Goal: Transaction & Acquisition: Book appointment/travel/reservation

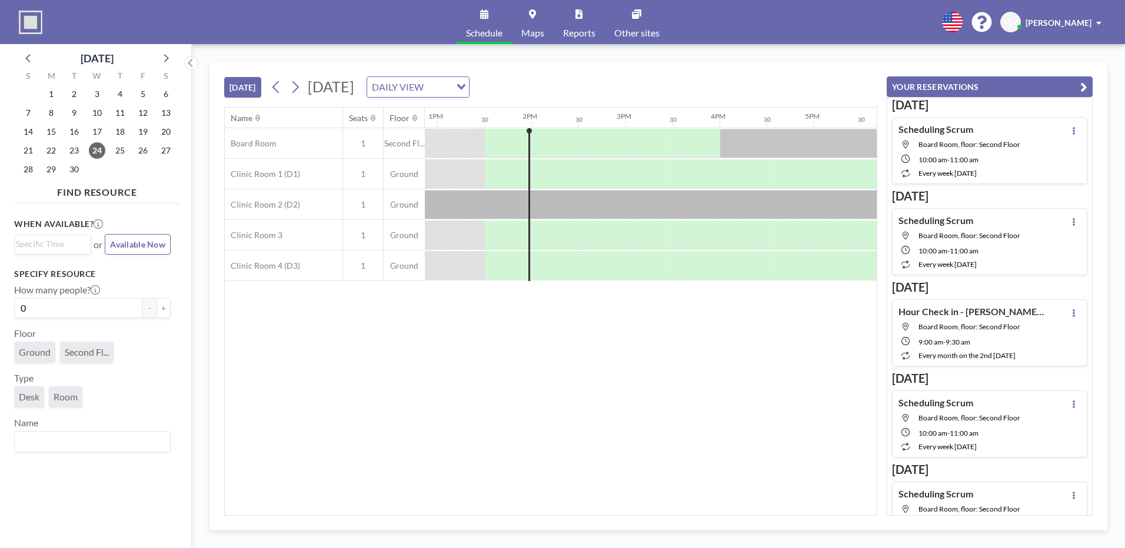
scroll to position [0, 1224]
click at [304, 85] on button at bounding box center [295, 87] width 19 height 19
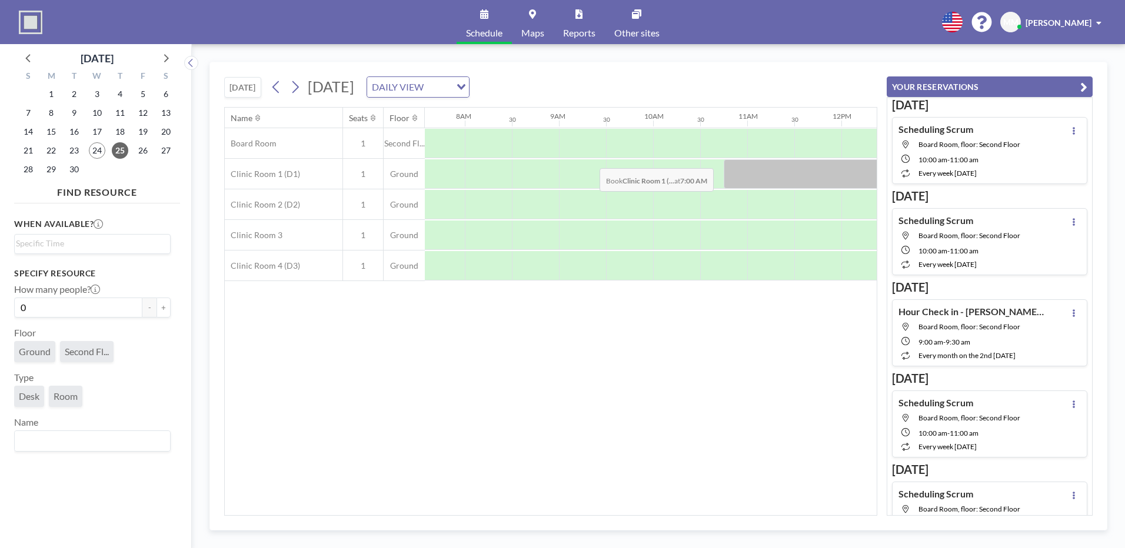
scroll to position [0, 753]
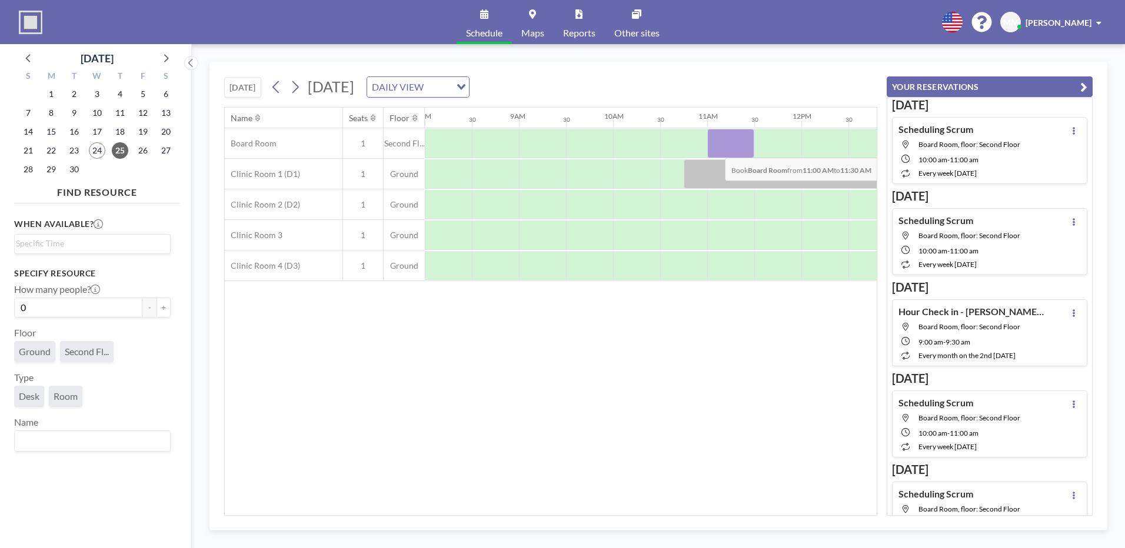
click at [715, 149] on div at bounding box center [730, 143] width 47 height 29
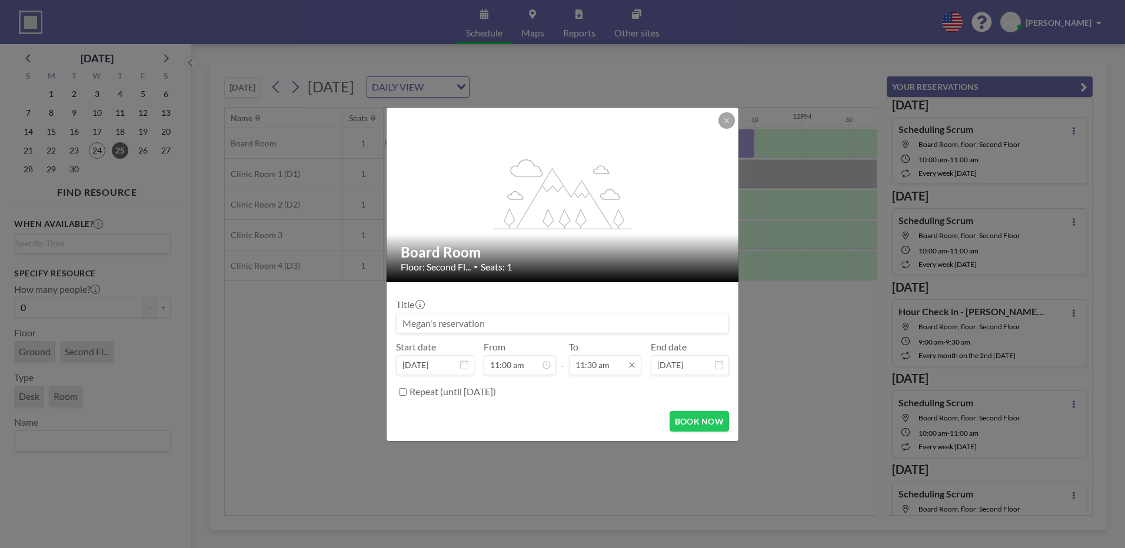
scroll to position [482, 0]
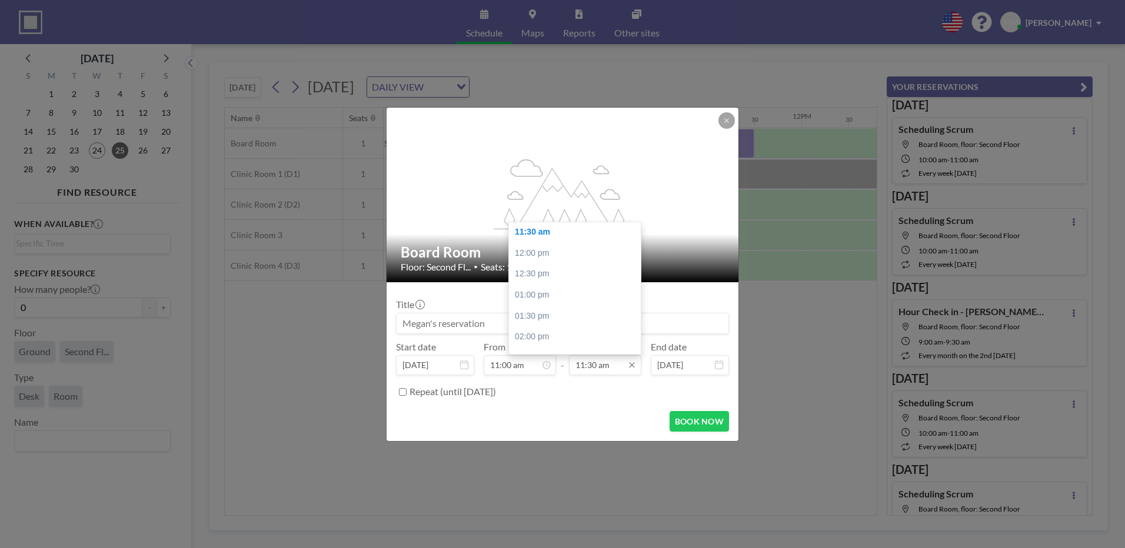
click at [606, 365] on input "11:30 am" at bounding box center [605, 365] width 72 height 20
click at [530, 257] on div "12:00 pm" at bounding box center [578, 253] width 138 height 21
type input "12:00 pm"
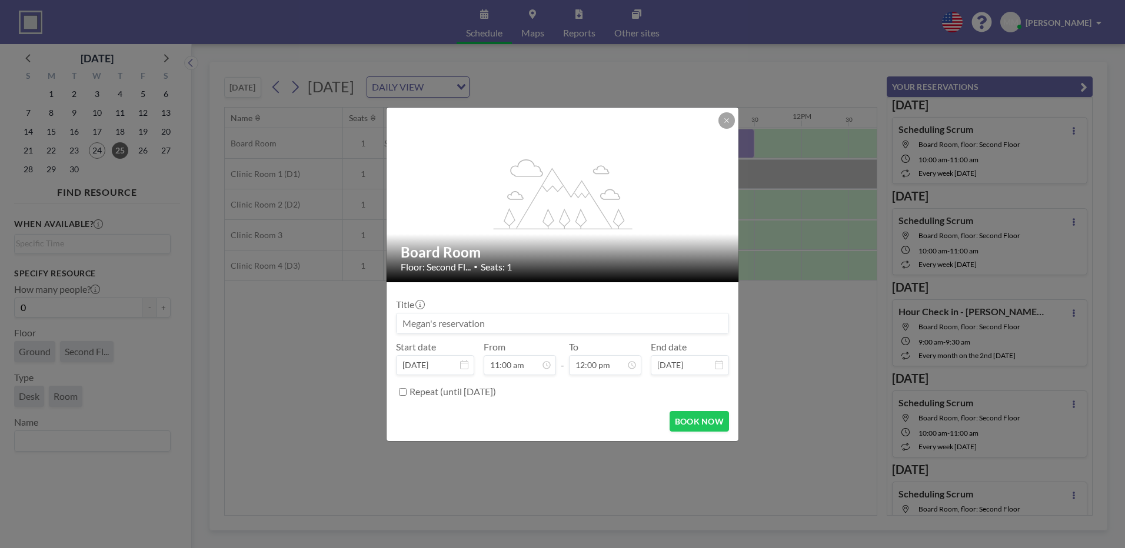
click at [472, 314] on input at bounding box center [563, 324] width 332 height 20
click at [523, 319] on input at bounding box center [563, 324] width 332 height 20
click at [433, 322] on input "Schedulign Check in" at bounding box center [563, 324] width 332 height 20
click at [447, 327] on input "Schedulign Check in" at bounding box center [563, 324] width 332 height 20
click at [680, 417] on button "BOOK NOW" at bounding box center [699, 421] width 59 height 21
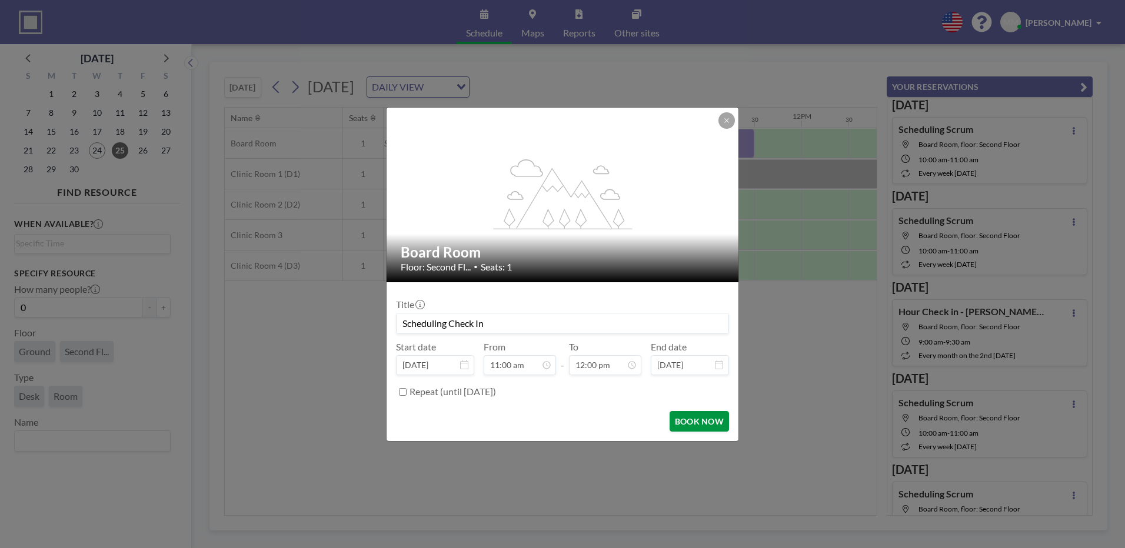
type input "Scheduling Check In"
